Goal: Find specific page/section: Find specific page/section

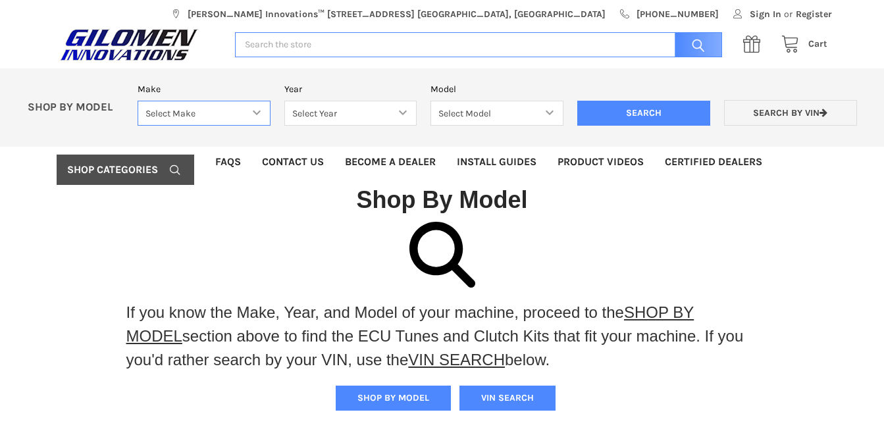
click at [257, 113] on select "Select Make Bobcat UTV Gravely UTV ACE 900 RANGER 570 Ranger 700 / 800 RANGER 9…" at bounding box center [204, 114] width 133 height 26
select select "606"
click at [138, 101] on select "Select Make Bobcat UTV Gravely UTV ACE 900 RANGER 570 Ranger 700 / 800 RANGER 9…" at bounding box center [204, 114] width 133 height 26
click at [352, 106] on select "Select Year [DATE] 2025" at bounding box center [350, 114] width 133 height 26
select select "607"
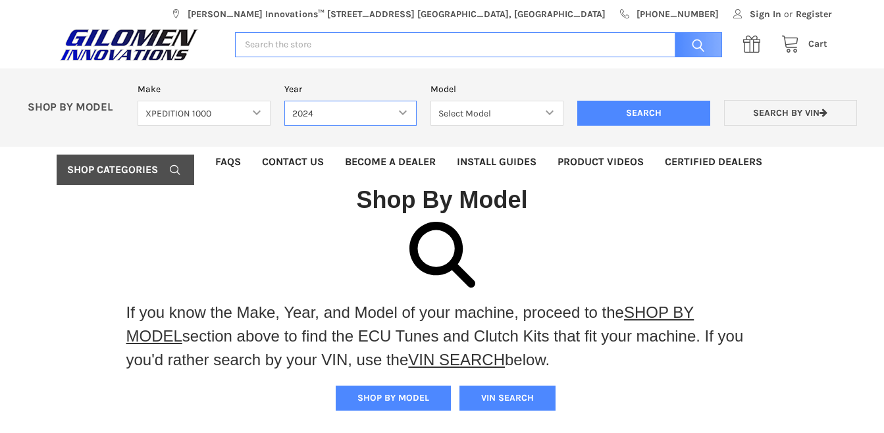
click at [284, 101] on select "Select Year [DATE] 2025" at bounding box center [350, 114] width 133 height 26
click at [501, 111] on select "Select Model XPEDITION 1000 2 AND 5 PASSENGER MODELS XPEDITION 1000 NORTHSTAR 2…" at bounding box center [496, 114] width 133 height 26
select select "608"
click at [430, 101] on select "Select Model XPEDITION 1000 2 AND 5 PASSENGER MODELS XPEDITION 1000 NORTHSTAR 2…" at bounding box center [496, 114] width 133 height 26
click at [615, 111] on input "Search" at bounding box center [643, 113] width 133 height 25
